Goal: Find specific page/section: Find specific page/section

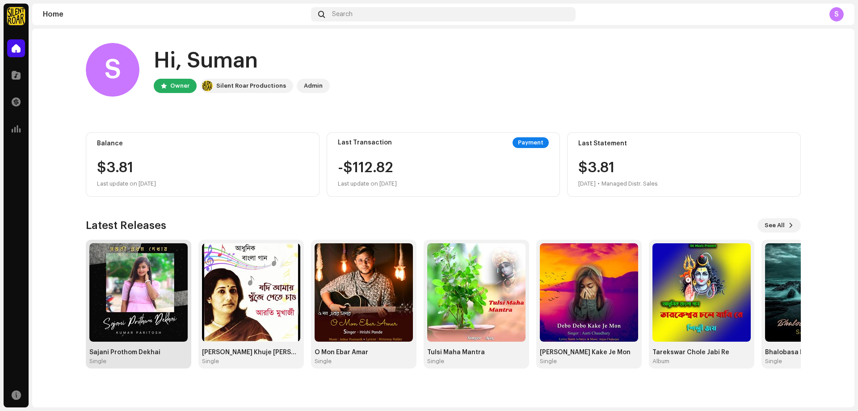
click at [149, 312] on img at bounding box center [138, 292] width 98 height 98
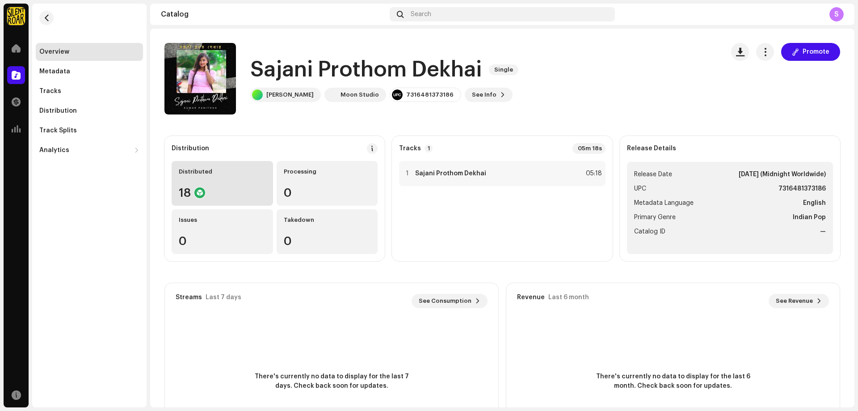
click at [219, 173] on div "Distributed" at bounding box center [222, 171] width 87 height 7
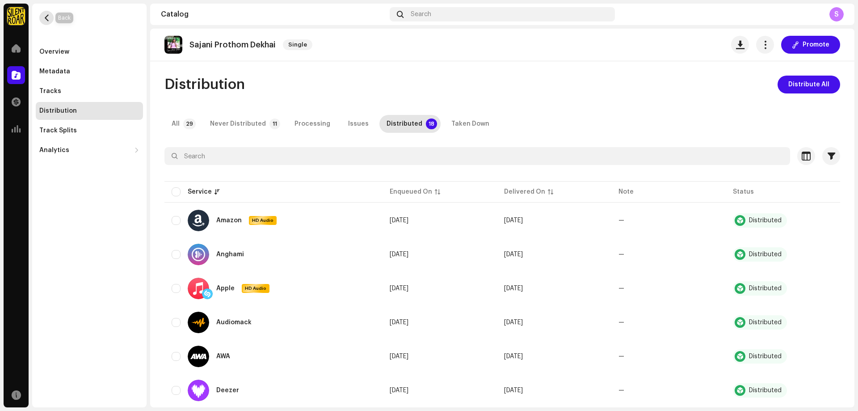
click at [47, 17] on span "button" at bounding box center [46, 17] width 7 height 7
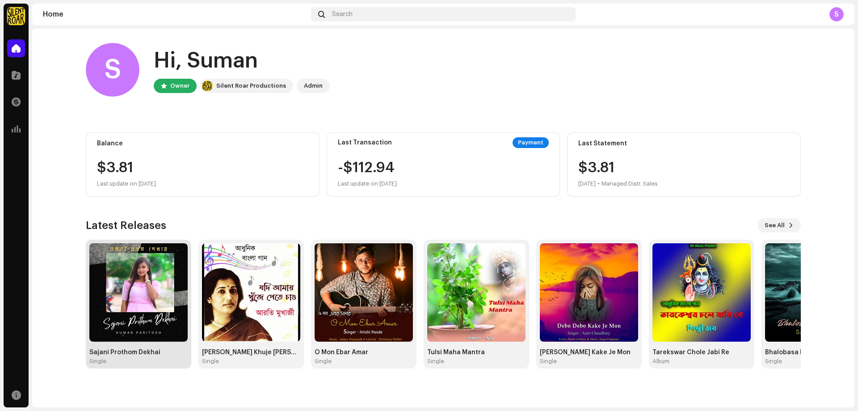
click at [138, 292] on img at bounding box center [138, 292] width 98 height 98
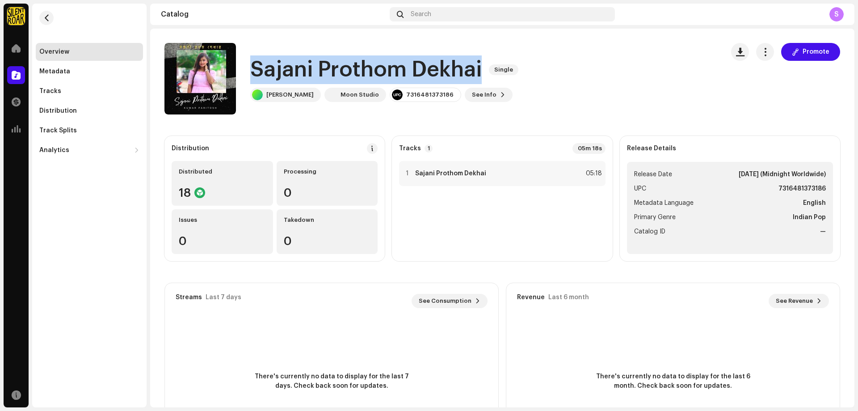
drag, startPoint x: 254, startPoint y: 72, endPoint x: 487, endPoint y: 71, distance: 232.4
click at [487, 71] on div "Sajani Prothom Dekhai Single" at bounding box center [386, 69] width 272 height 29
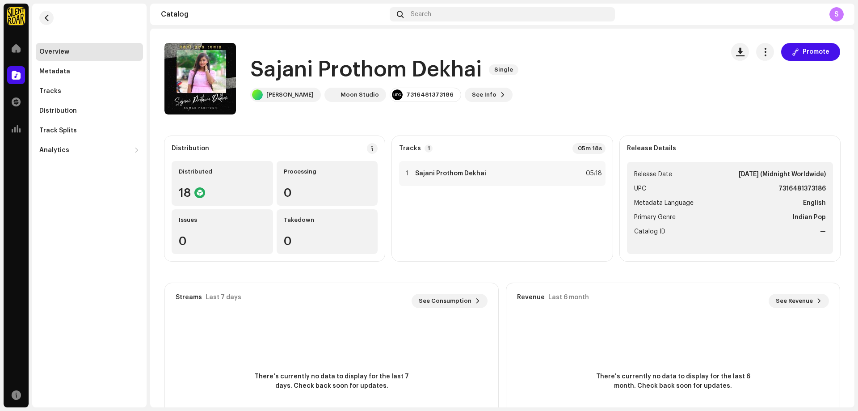
click at [839, 14] on div "S" at bounding box center [837, 14] width 14 height 14
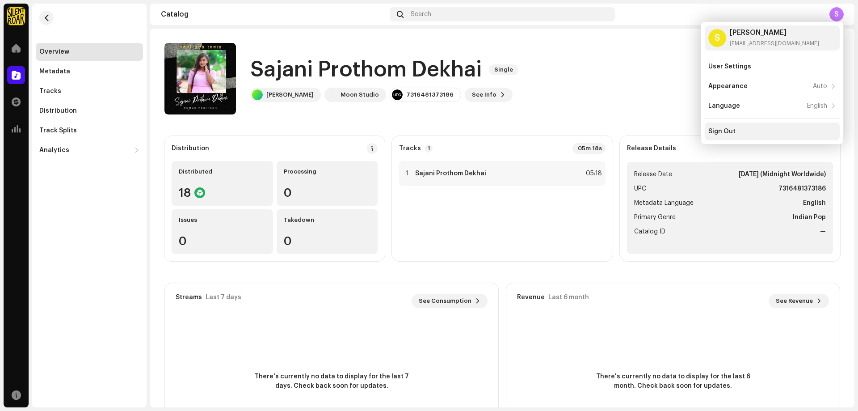
click at [726, 130] on div "Sign Out" at bounding box center [722, 131] width 27 height 7
